Goal: Transaction & Acquisition: Purchase product/service

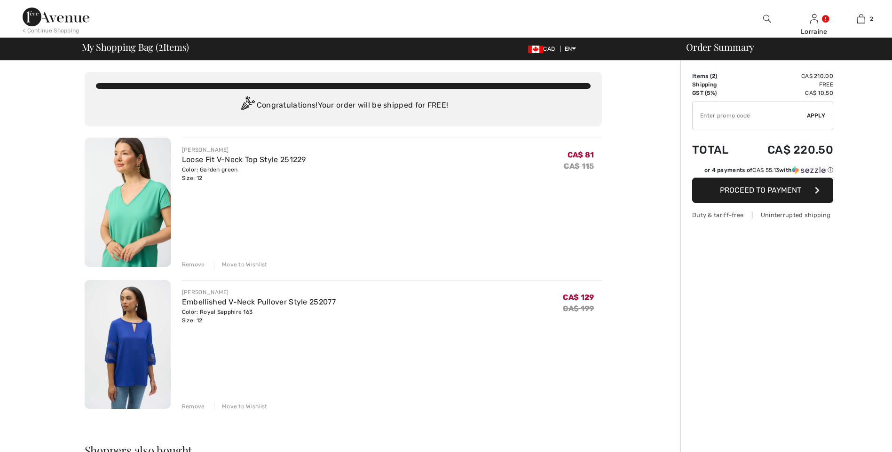
click at [186, 265] on div "Remove" at bounding box center [193, 264] width 23 height 8
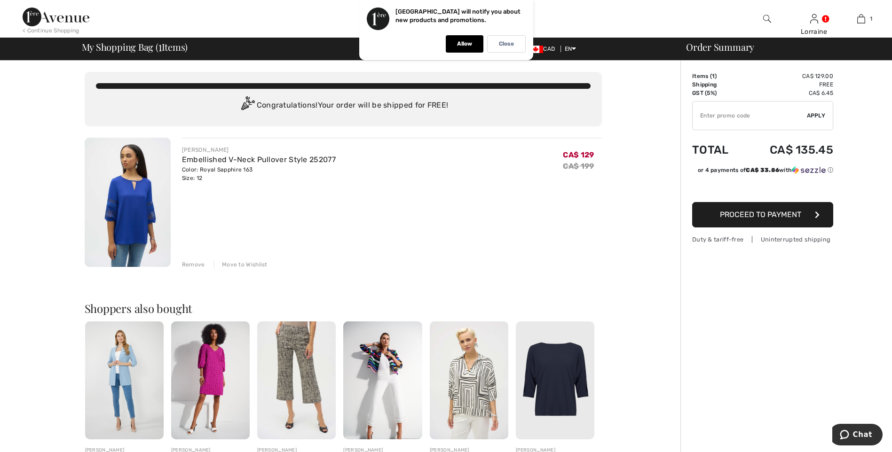
click at [733, 219] on span "Proceed to Payment" at bounding box center [760, 214] width 81 height 9
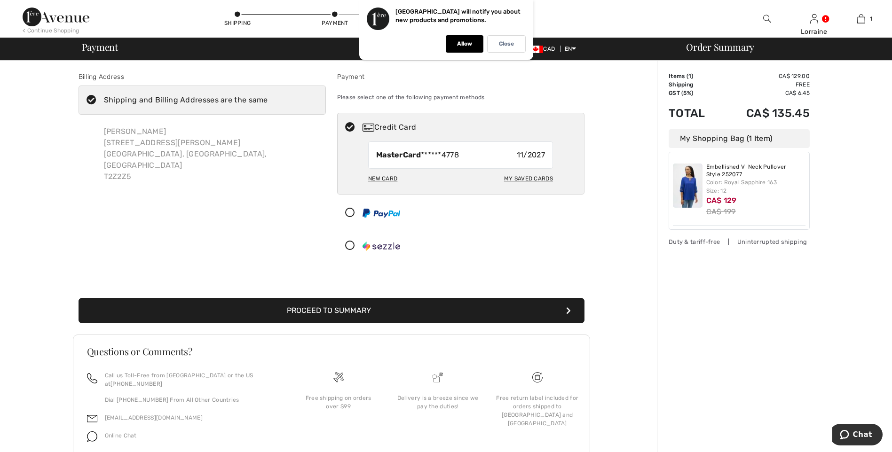
click at [328, 312] on button "Proceed to Summary" at bounding box center [331, 310] width 506 height 25
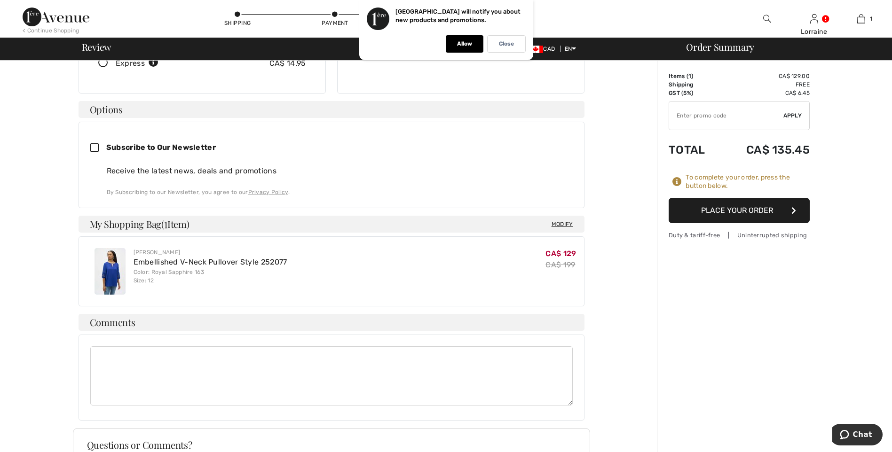
scroll to position [207, 0]
click at [130, 355] on textarea at bounding box center [331, 374] width 482 height 59
drag, startPoint x: 131, startPoint y: 353, endPoint x: 98, endPoint y: 376, distance: 40.2
click at [108, 377] on textarea "Please put package BEHIND" at bounding box center [331, 374] width 482 height 59
click at [135, 345] on textarea "Please put package BEHIND" at bounding box center [331, 374] width 482 height 59
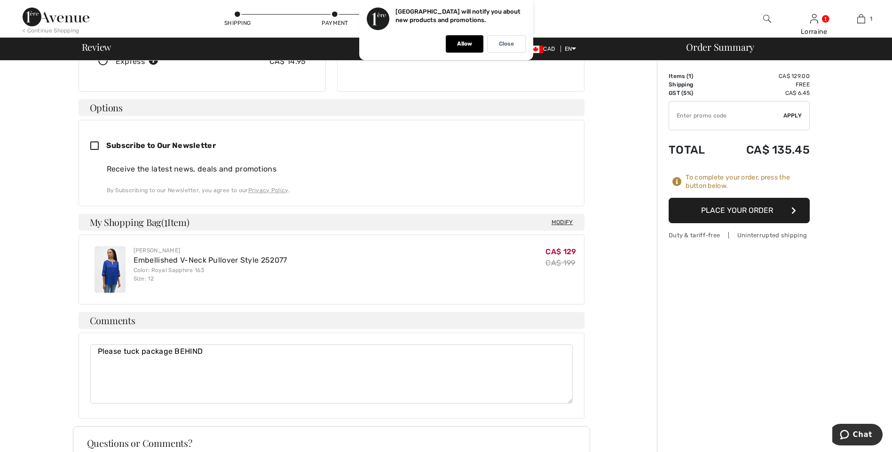
click at [202, 345] on textarea "Please tuck package BEHIND" at bounding box center [331, 374] width 482 height 59
type textarea "Please tuck package BEHIND planter on front step. Thks !"
click at [736, 211] on button "Place Your Order" at bounding box center [738, 210] width 141 height 25
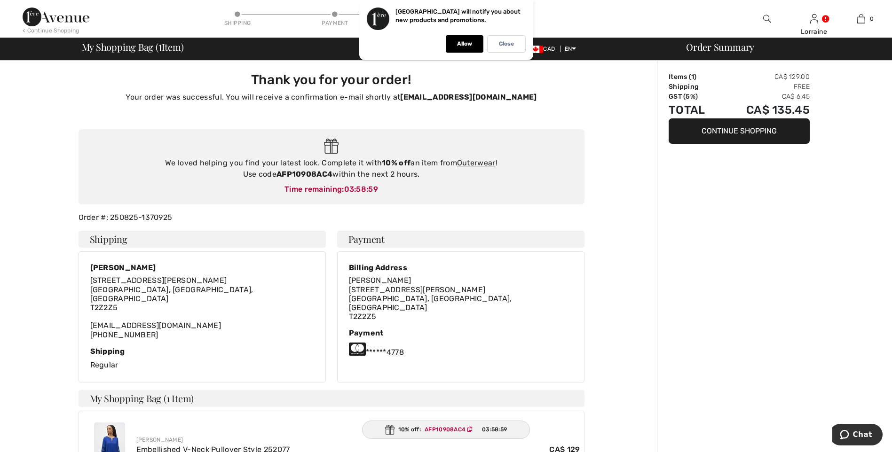
type input "[PERSON_NAME]"
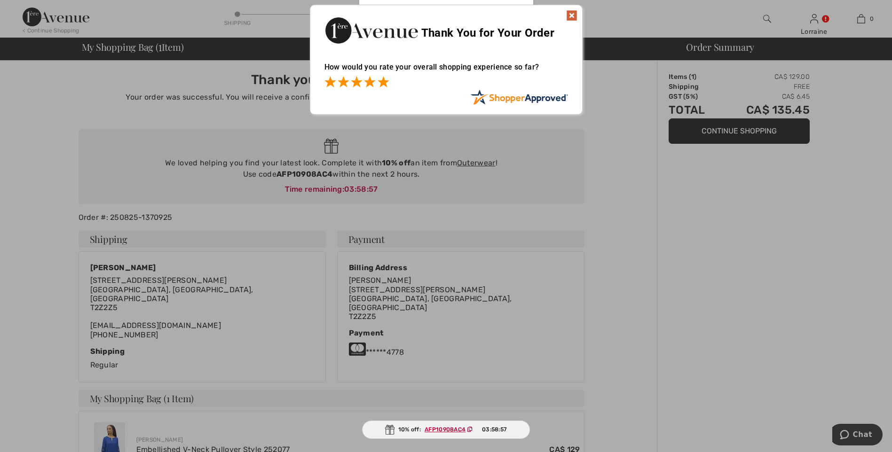
click at [382, 80] on span at bounding box center [382, 81] width 11 height 11
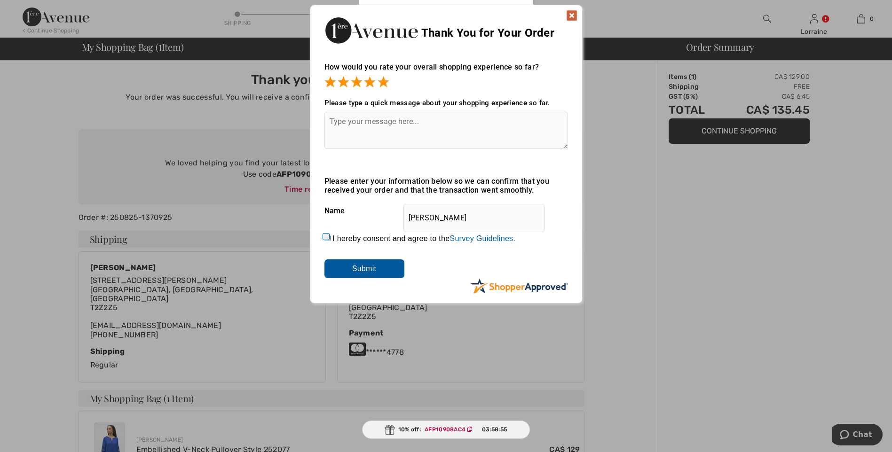
click at [326, 236] on input "I hereby consent and agree to the By submitting a review, you grant permission …" at bounding box center [327, 238] width 6 height 6
checkbox input "true"
click at [355, 265] on input "Submit" at bounding box center [364, 268] width 80 height 19
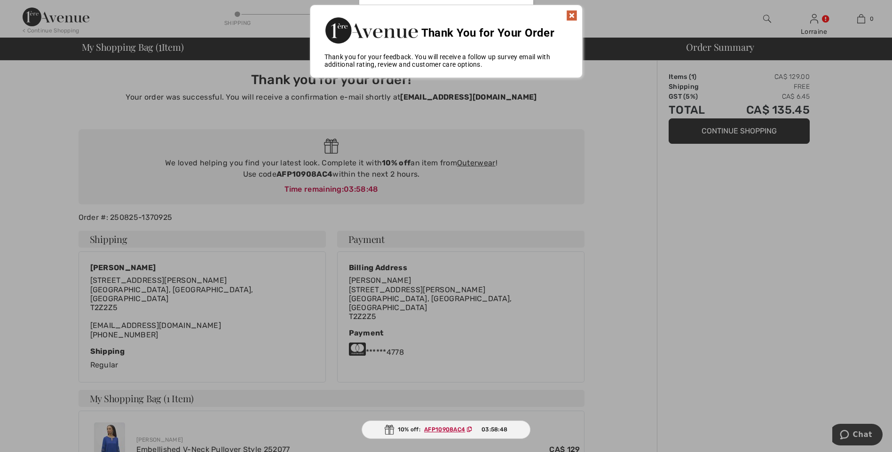
click at [572, 13] on img at bounding box center [571, 15] width 11 height 11
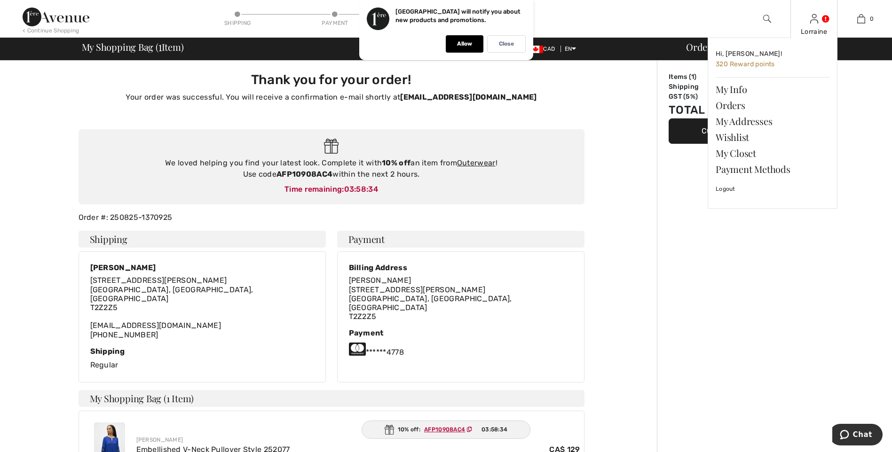
click at [818, 19] on link at bounding box center [814, 18] width 8 height 9
